Goal: Information Seeking & Learning: Check status

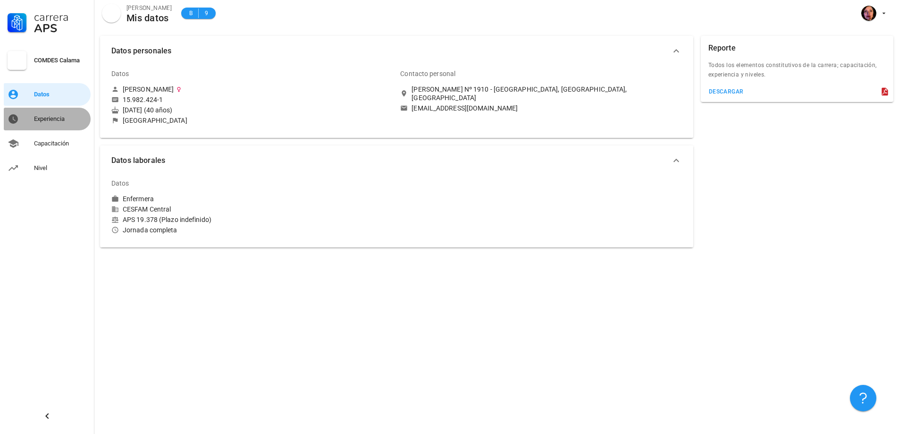
click at [57, 118] on div "Experiencia" at bounding box center [60, 119] width 53 height 8
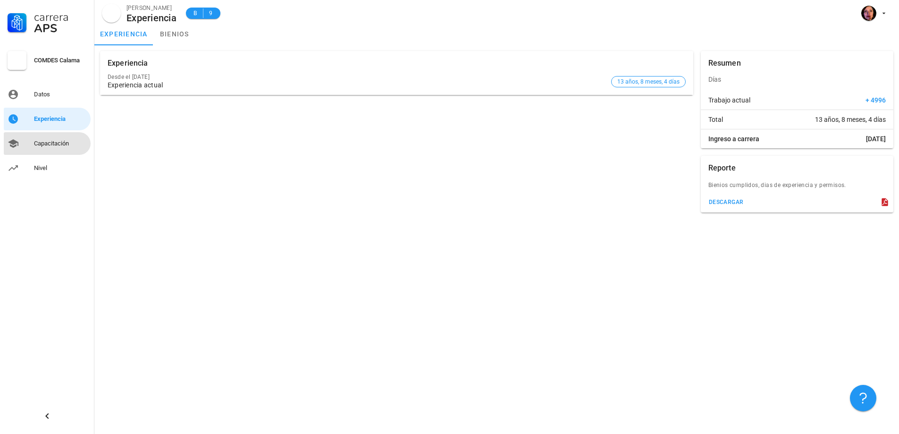
click at [50, 142] on div "Capacitación" at bounding box center [60, 144] width 53 height 8
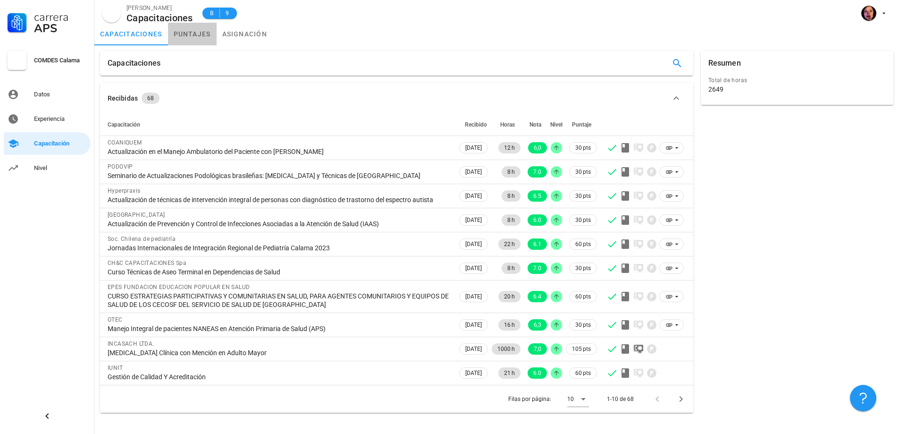
click at [204, 26] on link "puntajes" at bounding box center [192, 34] width 49 height 23
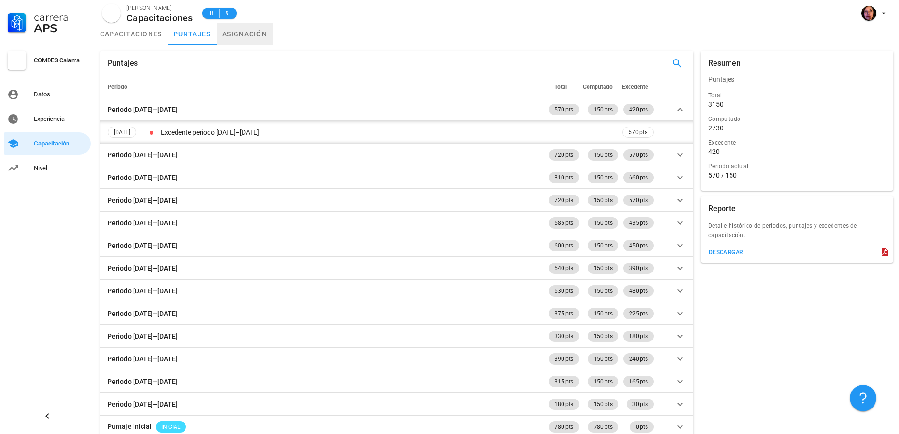
click at [245, 26] on link "asignación" at bounding box center [245, 34] width 57 height 23
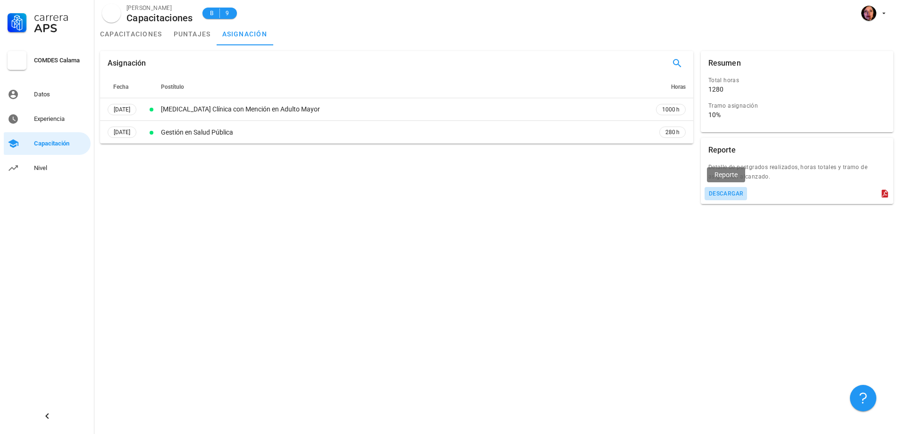
click at [740, 191] on div "descargar" at bounding box center [725, 193] width 35 height 7
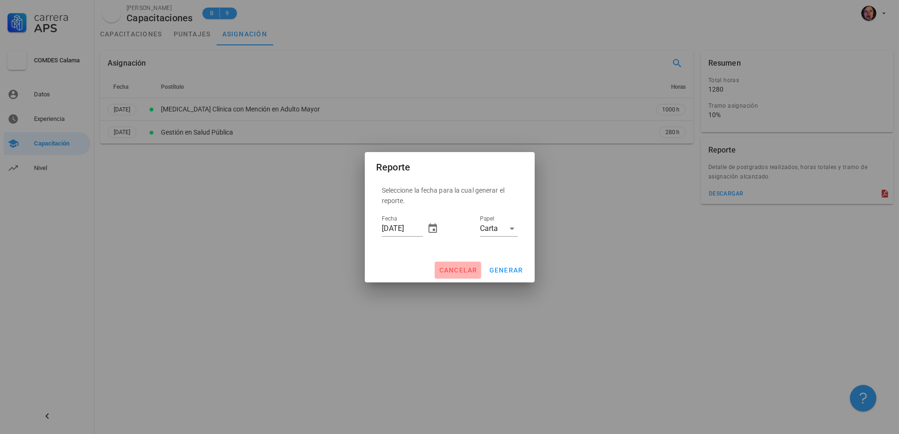
click at [472, 268] on span "cancelar" at bounding box center [457, 270] width 39 height 8
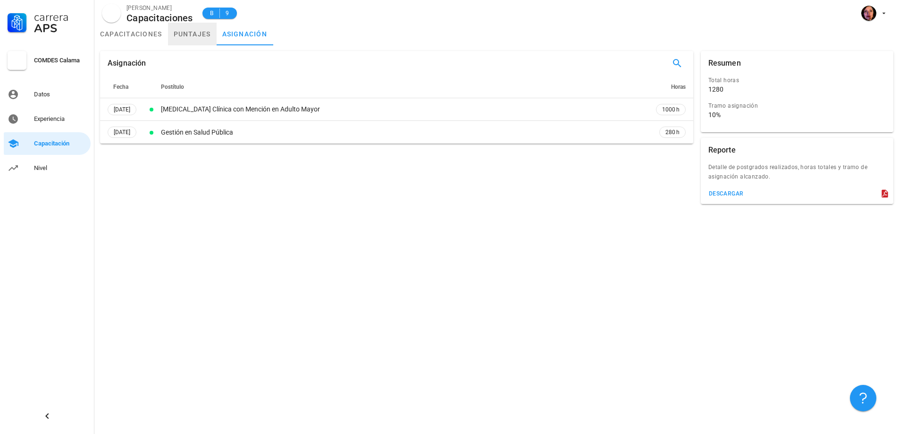
click at [179, 30] on link "puntajes" at bounding box center [192, 34] width 49 height 23
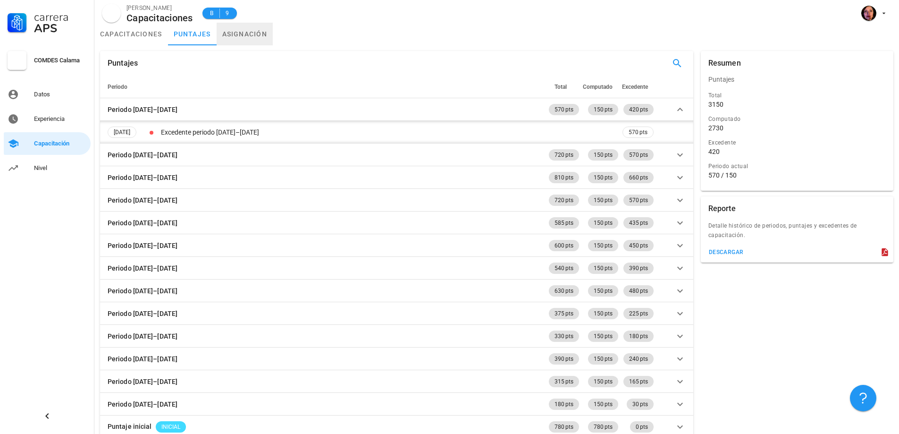
click at [233, 30] on link "asignación" at bounding box center [245, 34] width 57 height 23
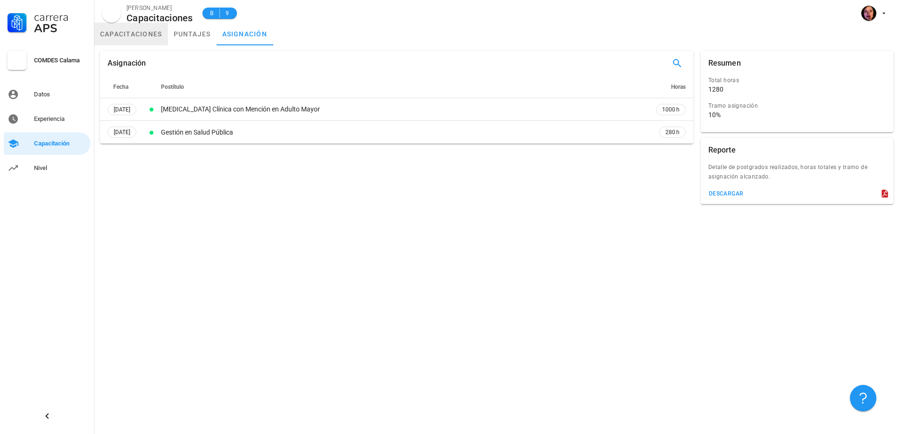
click at [130, 37] on link "capacitaciones" at bounding box center [131, 34] width 74 height 23
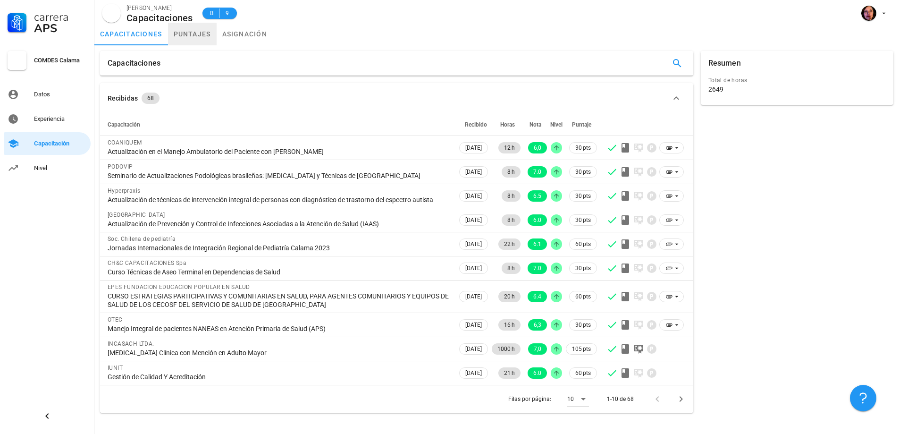
click at [191, 38] on link "puntajes" at bounding box center [192, 34] width 49 height 23
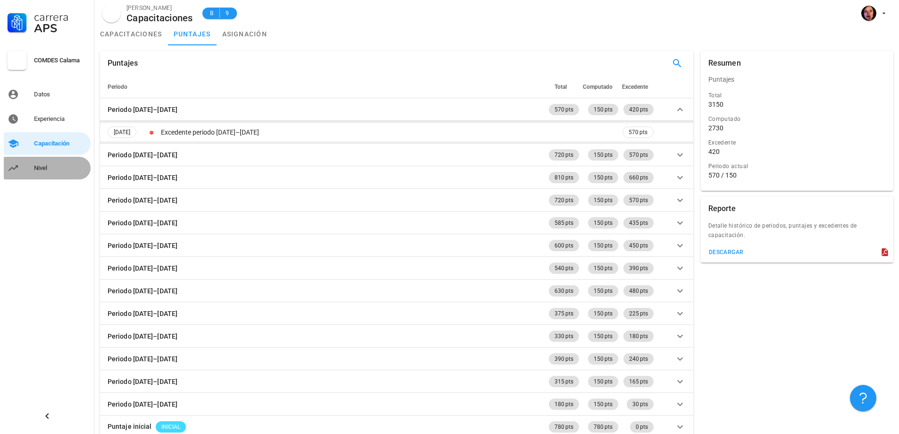
click at [49, 165] on div "Nivel" at bounding box center [60, 168] width 53 height 8
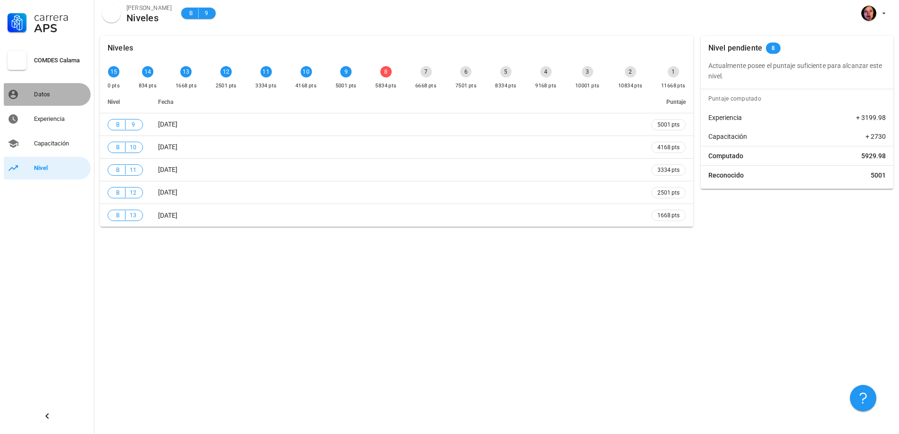
click at [35, 94] on div "Datos" at bounding box center [60, 95] width 53 height 8
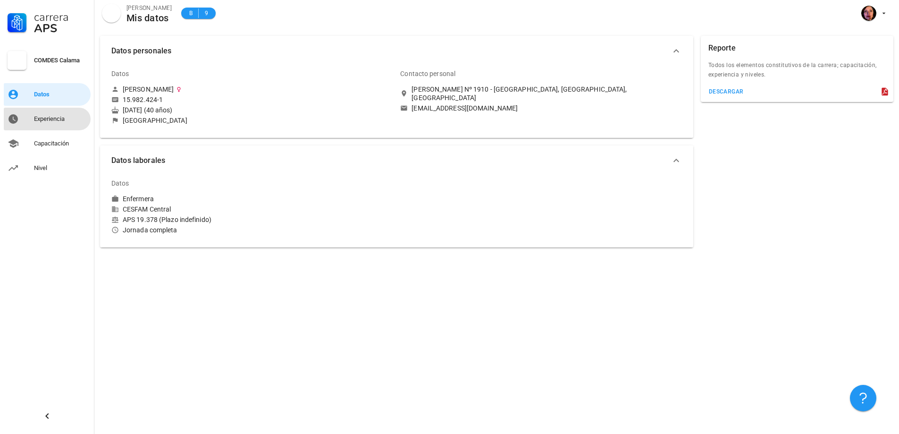
click at [39, 119] on div "Experiencia" at bounding box center [60, 119] width 53 height 8
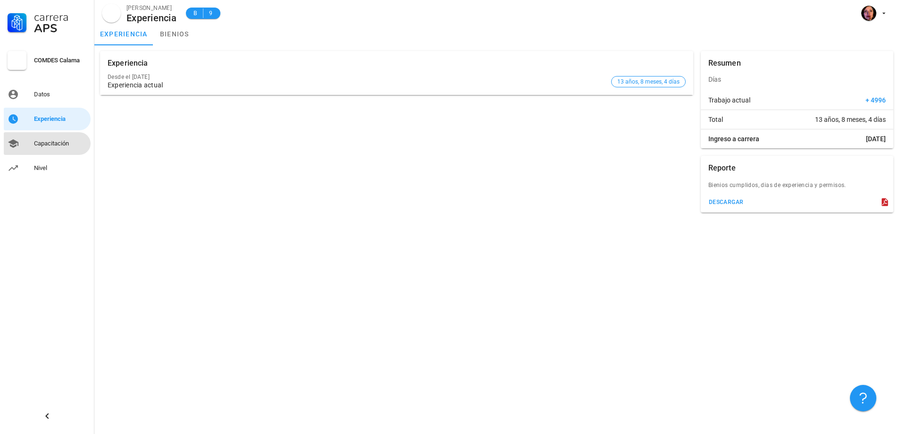
click at [63, 134] on link "Capacitación" at bounding box center [47, 143] width 87 height 23
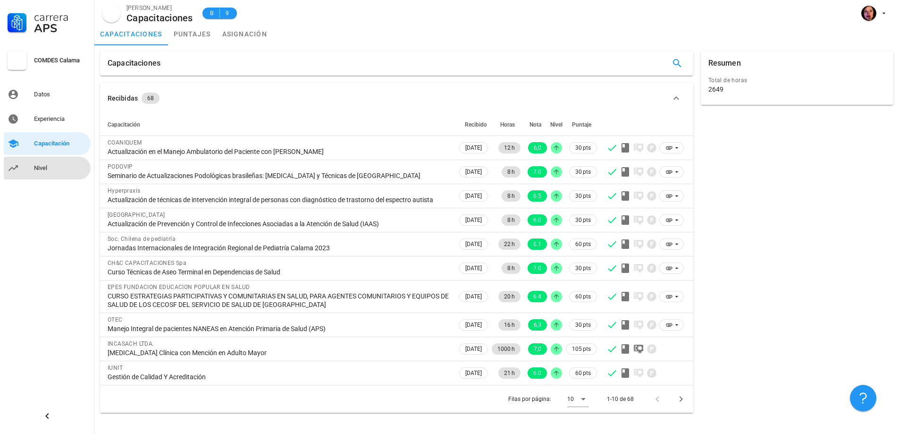
click at [67, 169] on div "Nivel" at bounding box center [60, 168] width 53 height 8
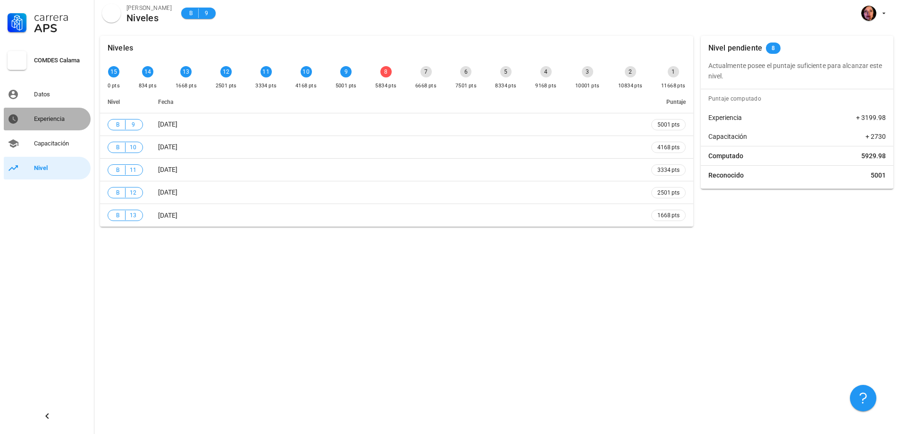
click at [54, 118] on div "Experiencia" at bounding box center [60, 119] width 53 height 8
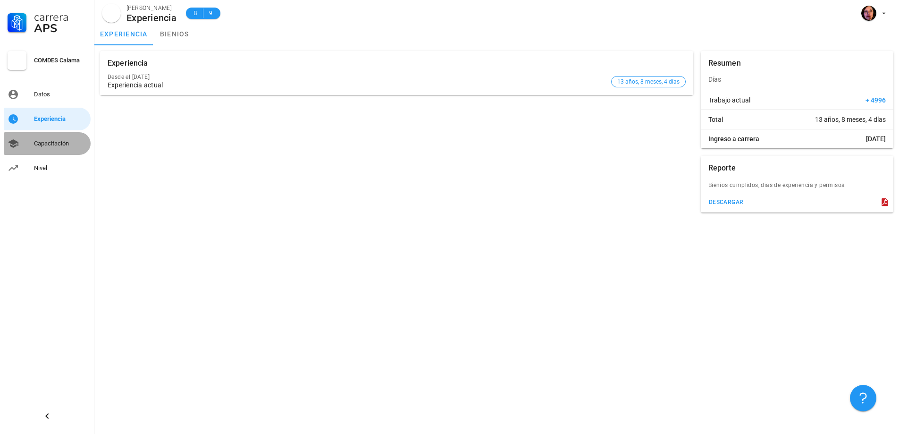
click at [61, 143] on div "Capacitación" at bounding box center [60, 144] width 53 height 8
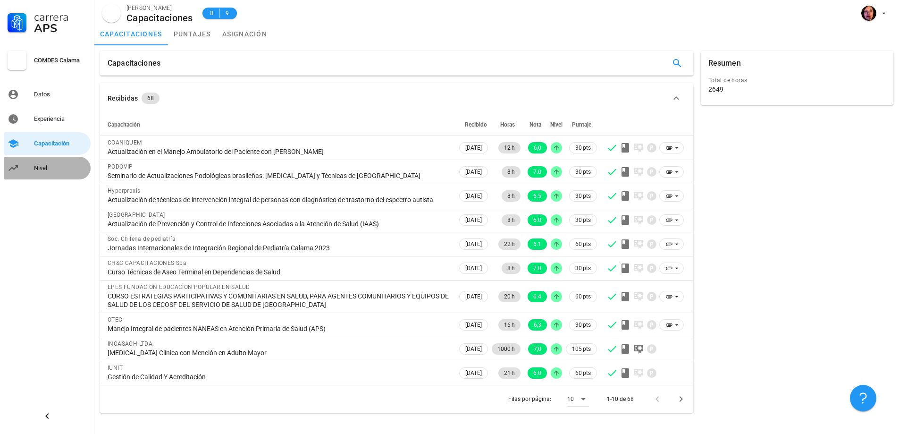
click at [45, 171] on div "Nivel" at bounding box center [60, 168] width 53 height 8
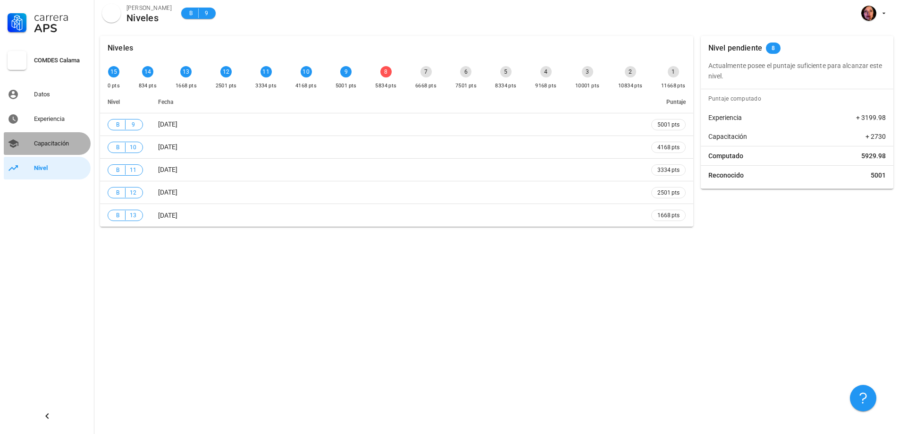
click at [42, 140] on div "Capacitación" at bounding box center [60, 144] width 53 height 8
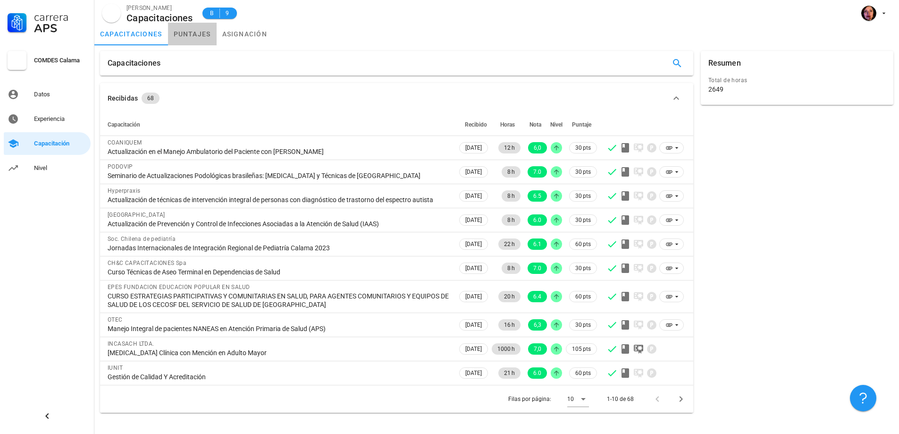
click at [191, 32] on link "puntajes" at bounding box center [192, 34] width 49 height 23
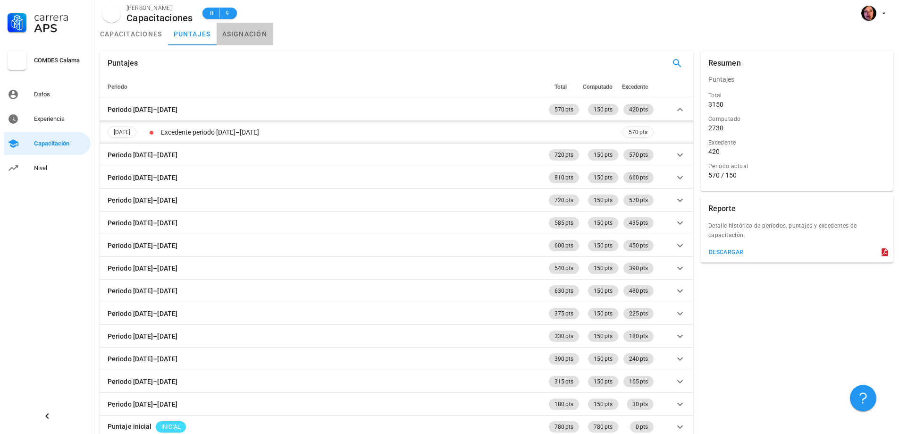
click at [248, 28] on link "asignación" at bounding box center [245, 34] width 57 height 23
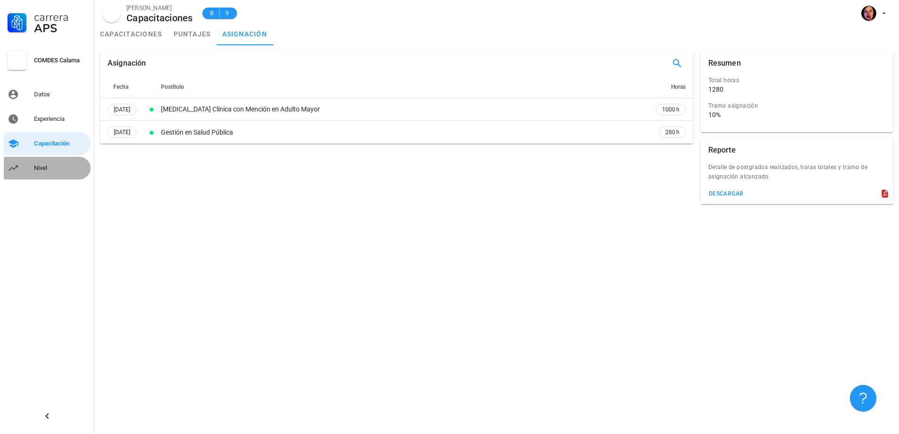
click at [41, 163] on div "Nivel" at bounding box center [60, 167] width 53 height 15
